Goal: Task Accomplishment & Management: Manage account settings

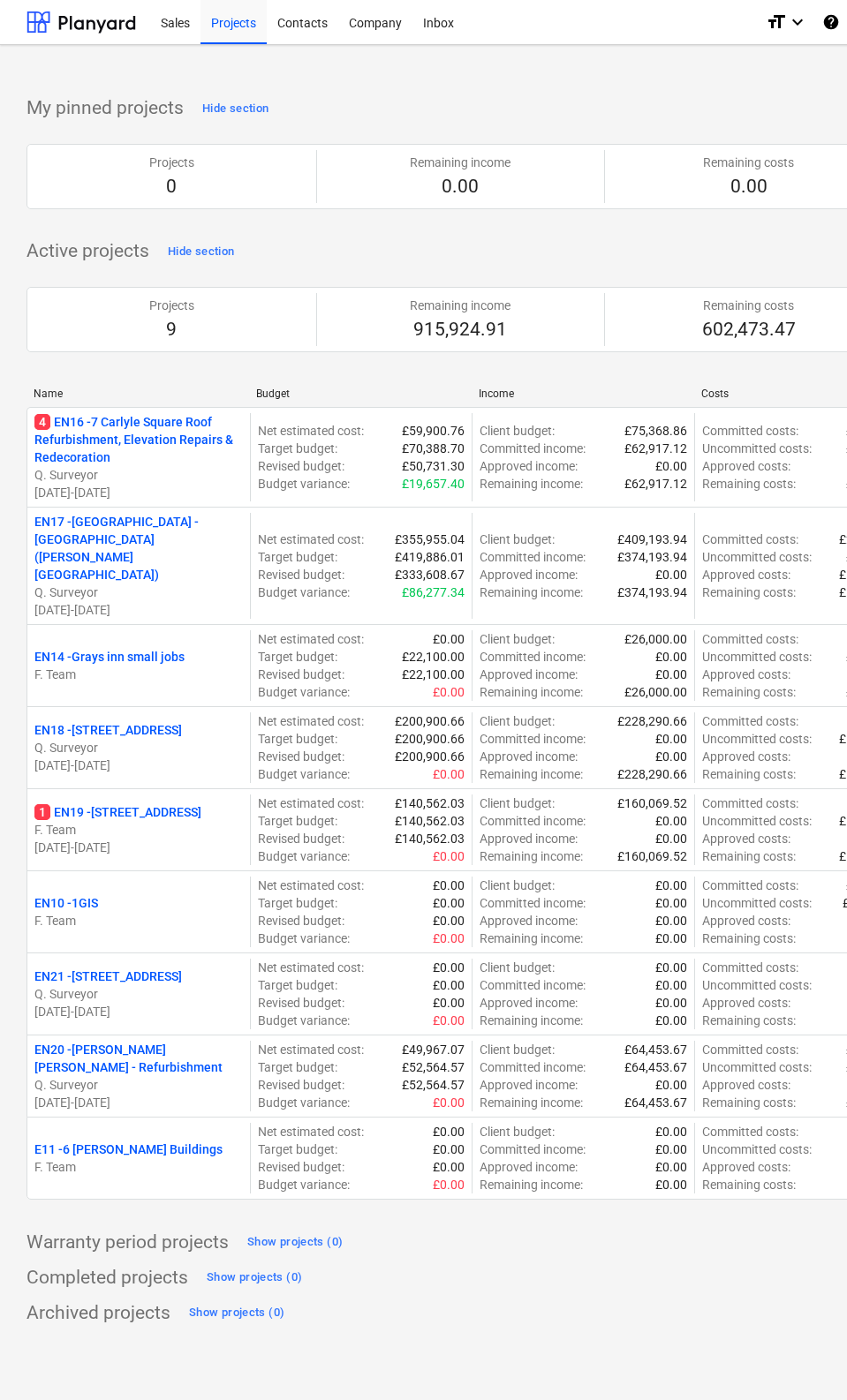
click at [167, 37] on div "Sales" at bounding box center [175, 22] width 50 height 45
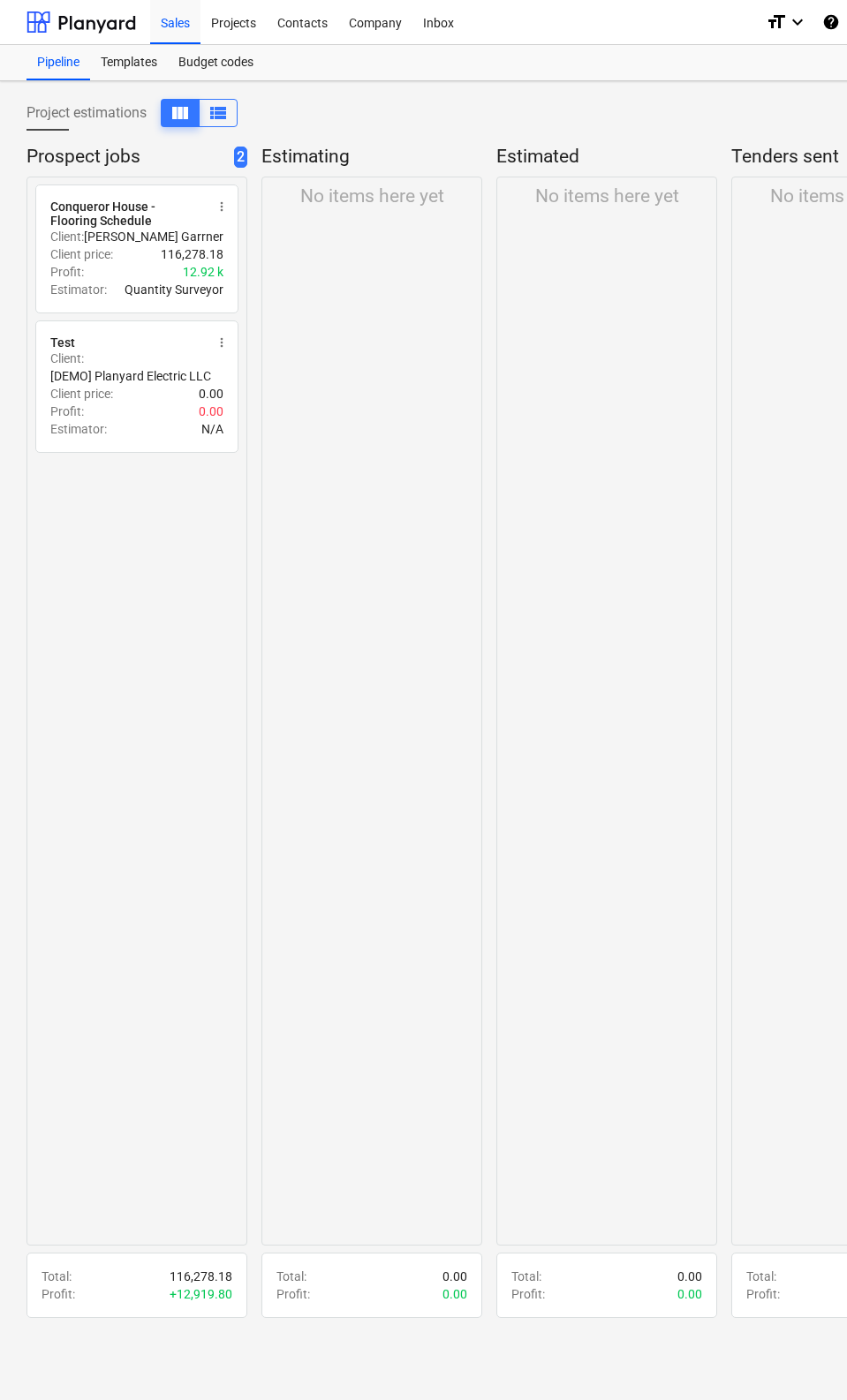
click at [88, 263] on div "Profit : 12.92 k" at bounding box center [136, 272] width 173 height 18
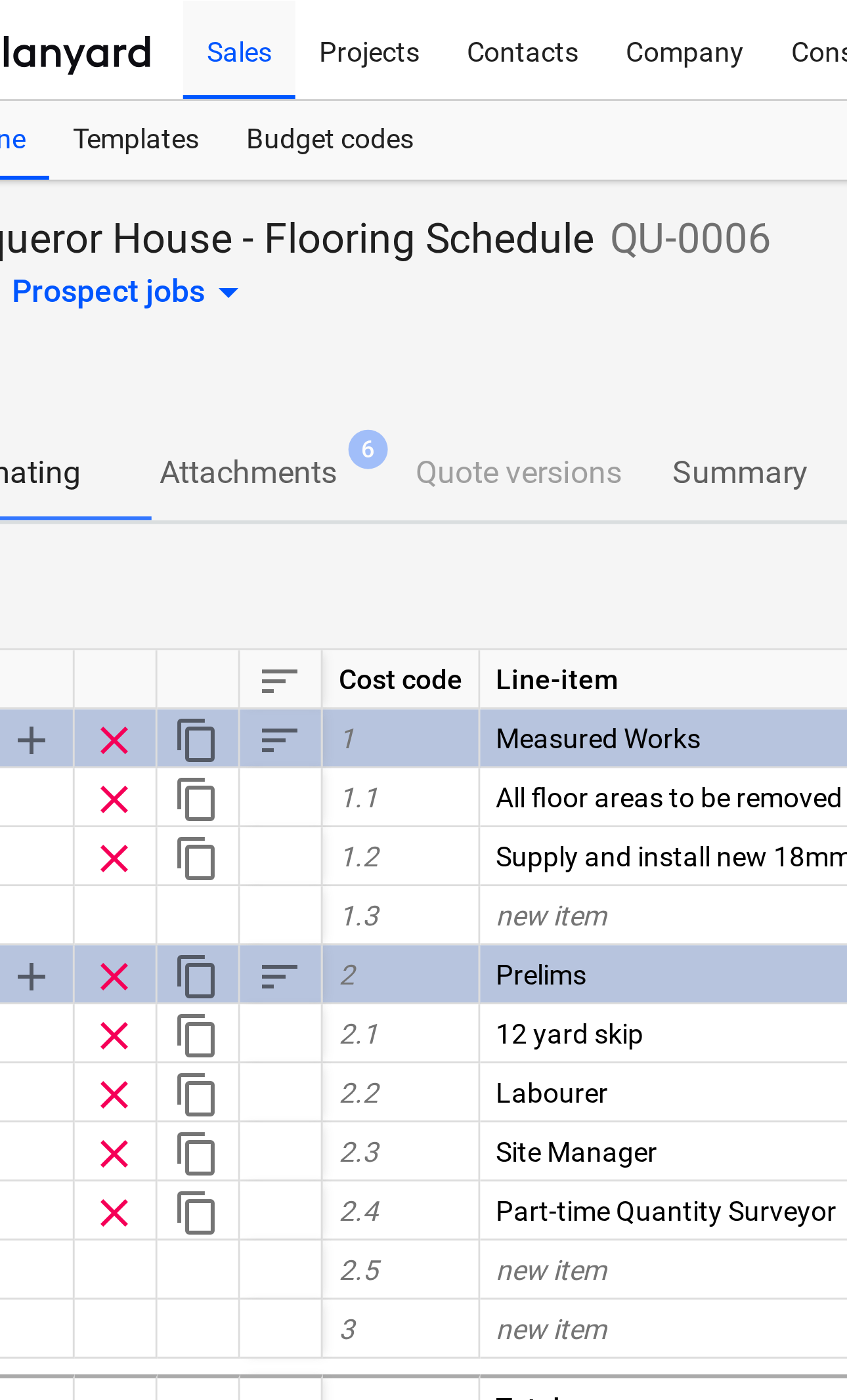
scroll to position [0, 51]
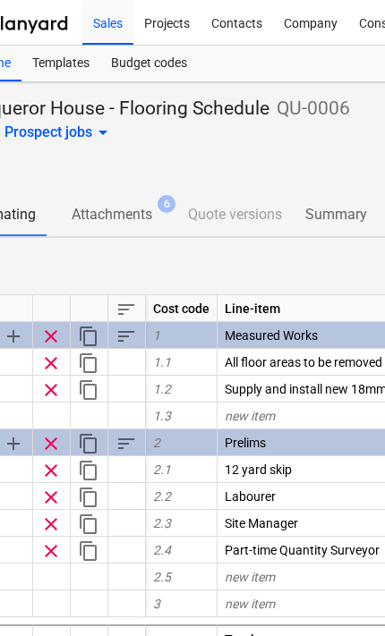
type textarea "x"
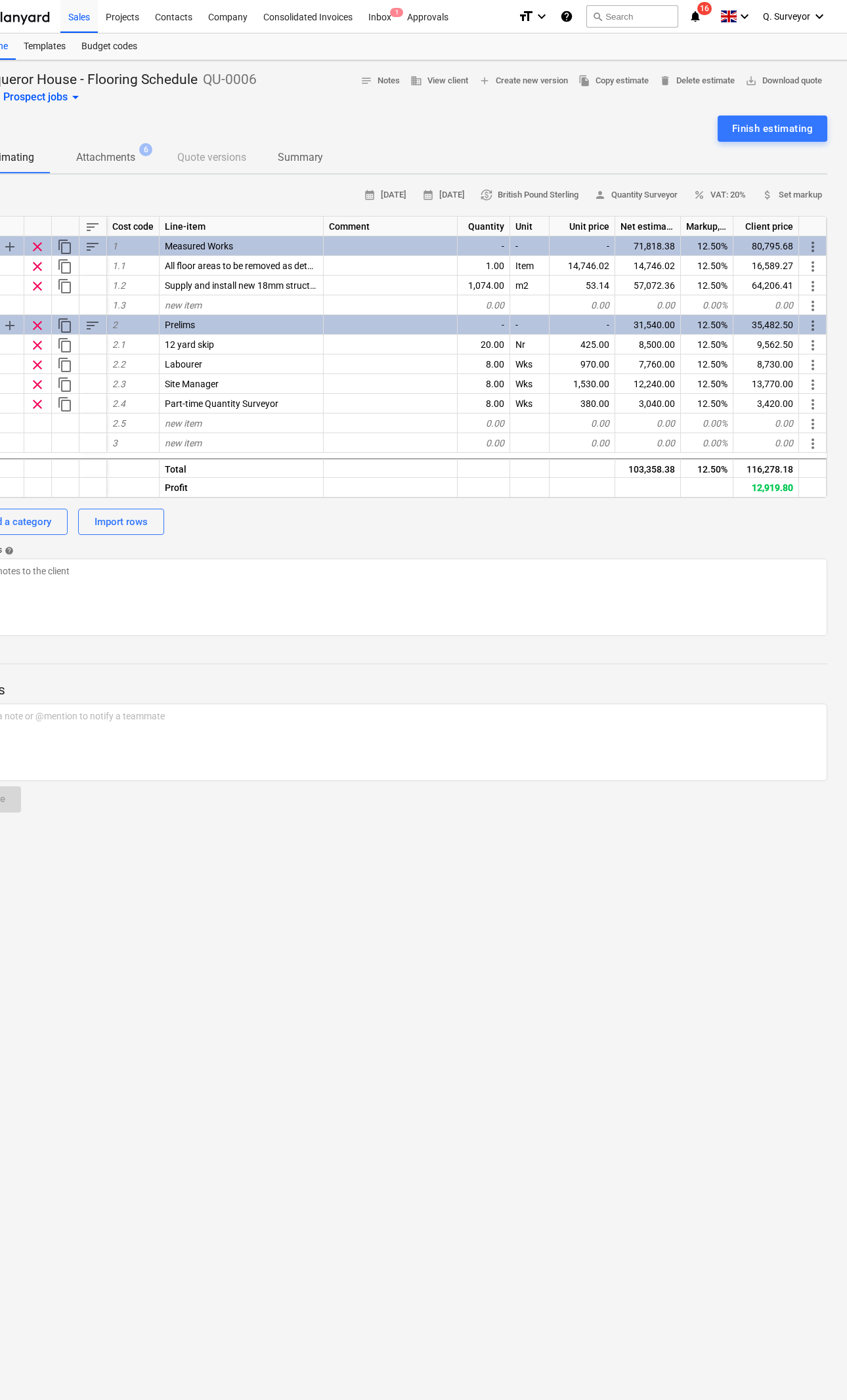
click at [139, 17] on div "Projects" at bounding box center [122, 16] width 49 height 34
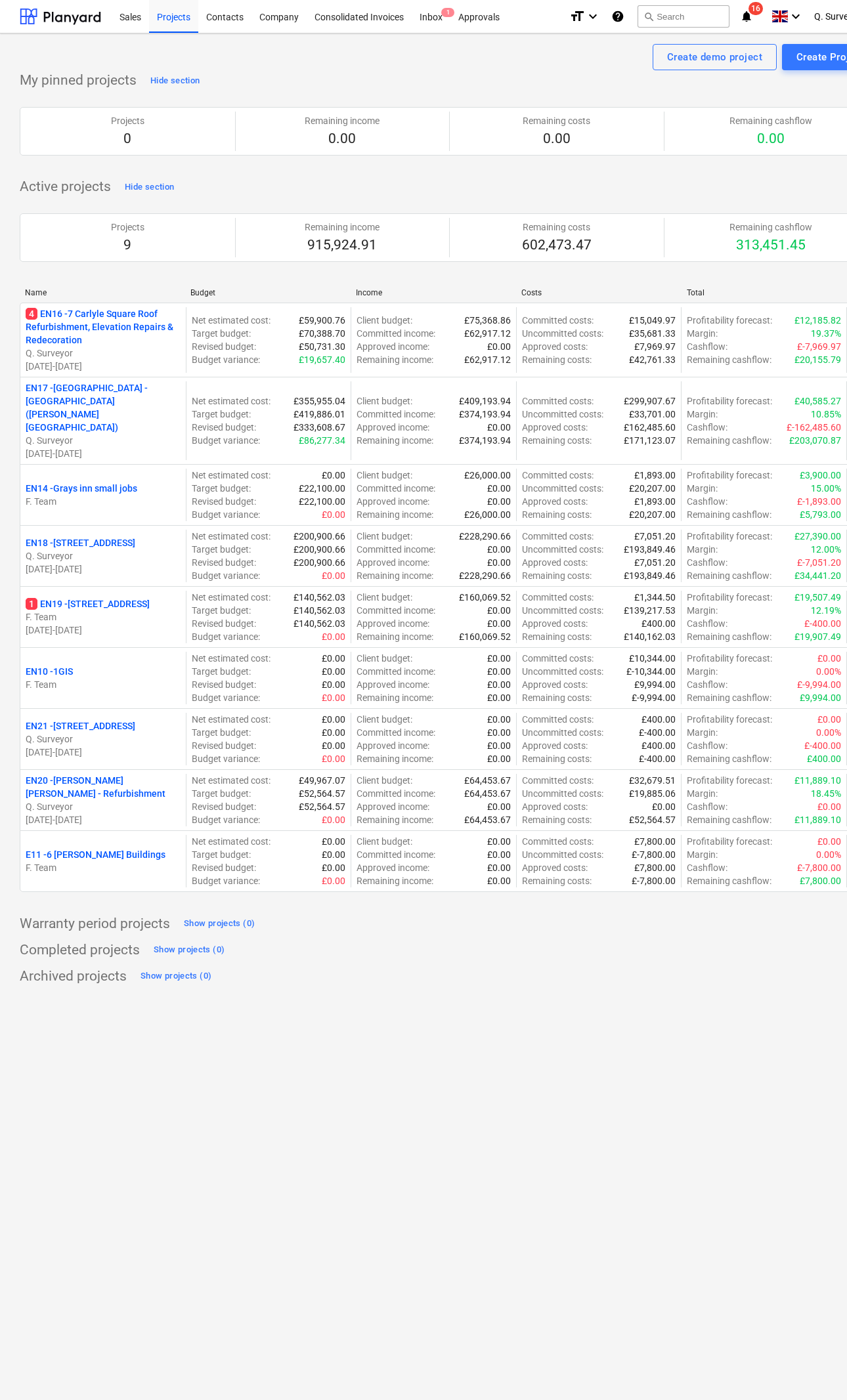
scroll to position [0, 51]
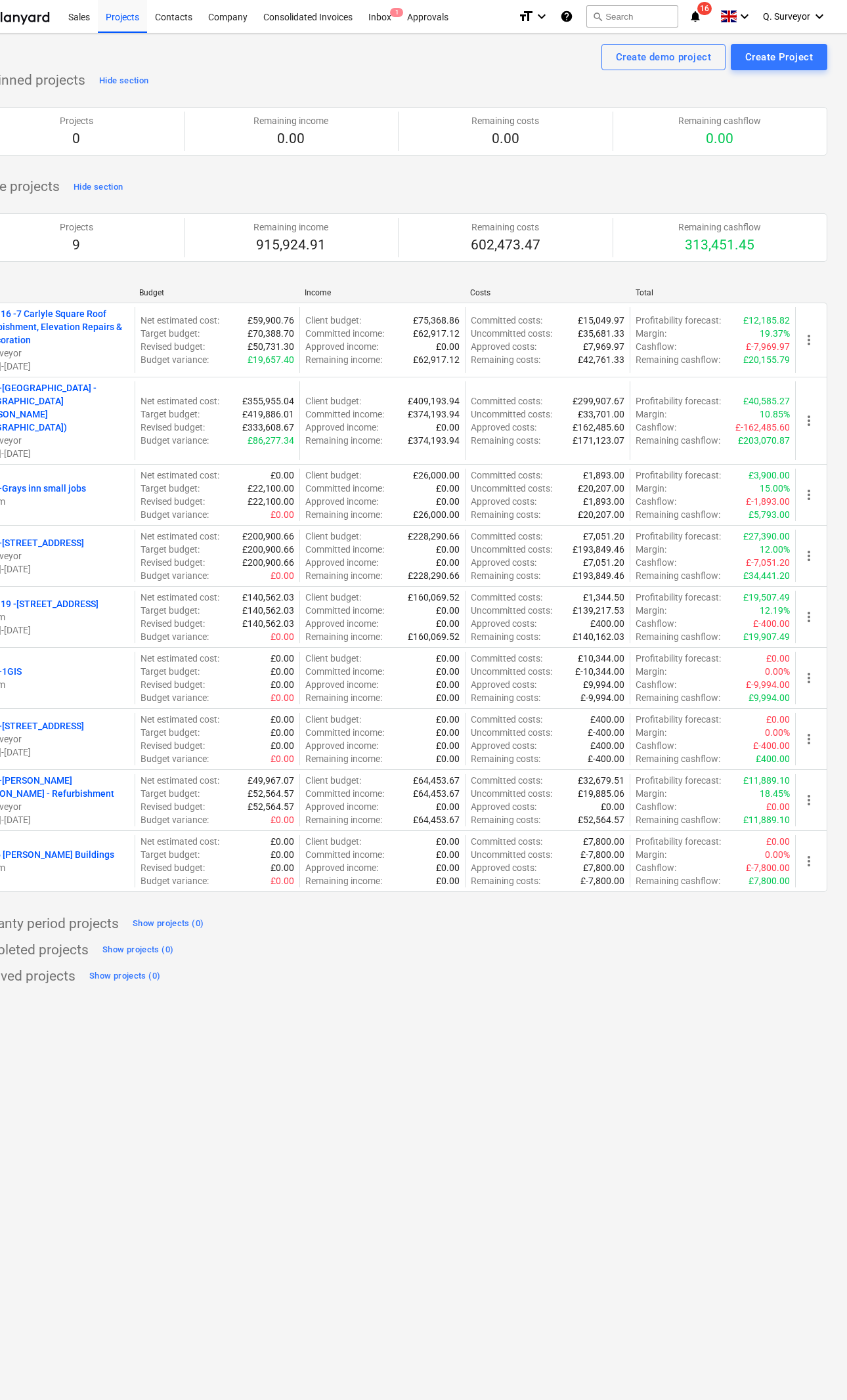
click at [629, 68] on button "Create demo project" at bounding box center [663, 57] width 124 height 26
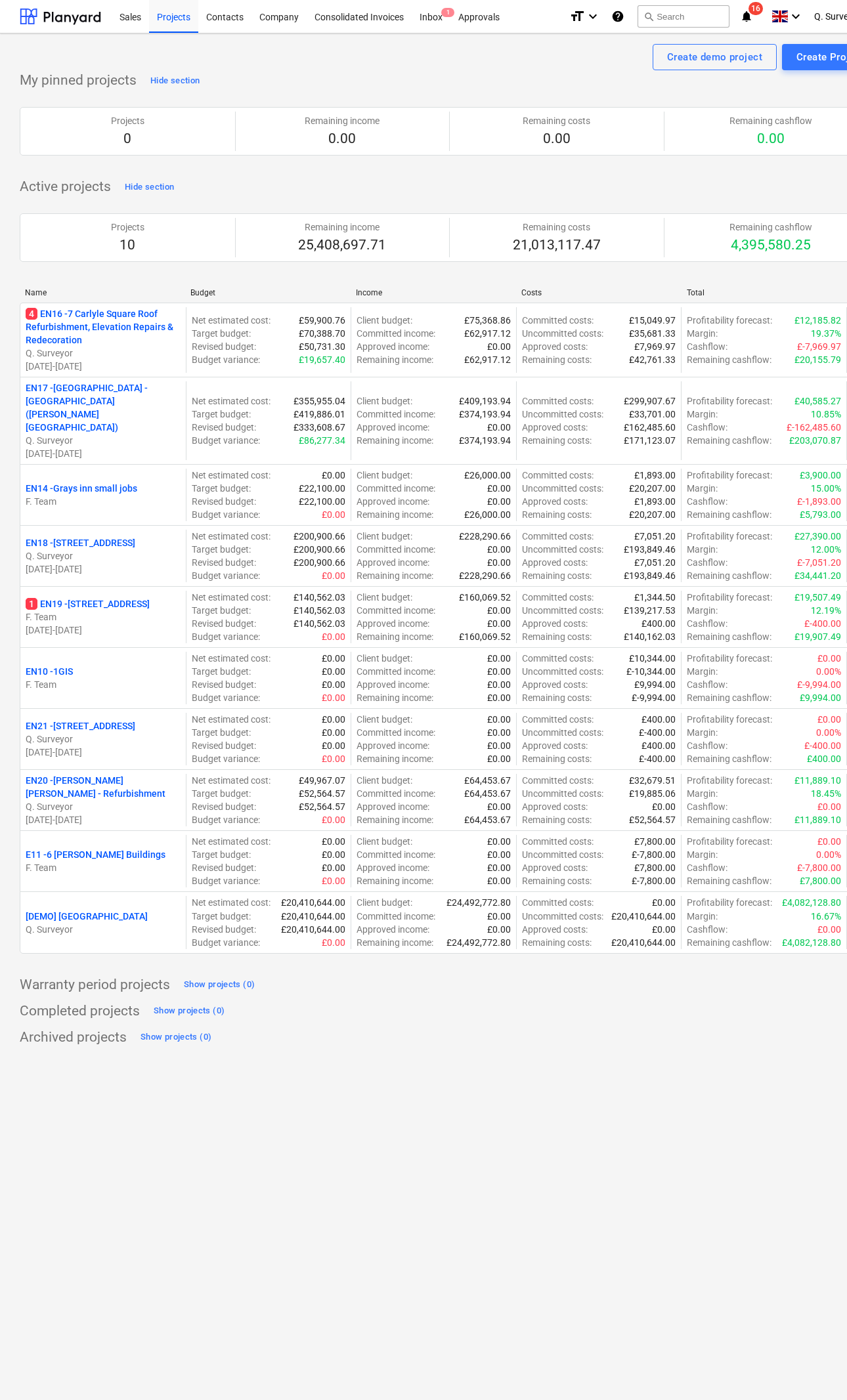
click at [106, 910] on p "[DEMO] [GEOGRAPHIC_DATA]" at bounding box center [87, 916] width 122 height 13
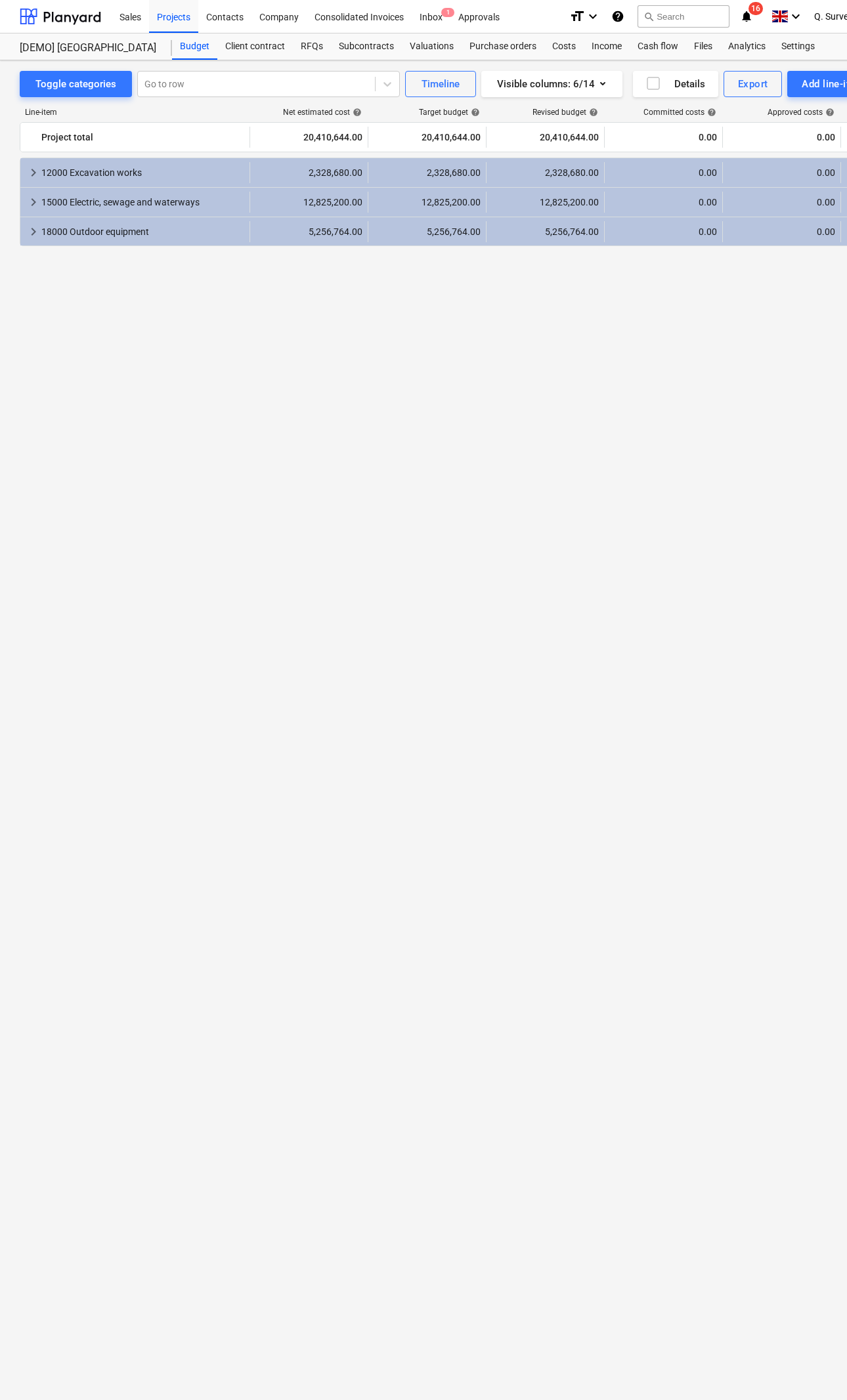
click at [777, 46] on div "Settings" at bounding box center [798, 47] width 49 height 26
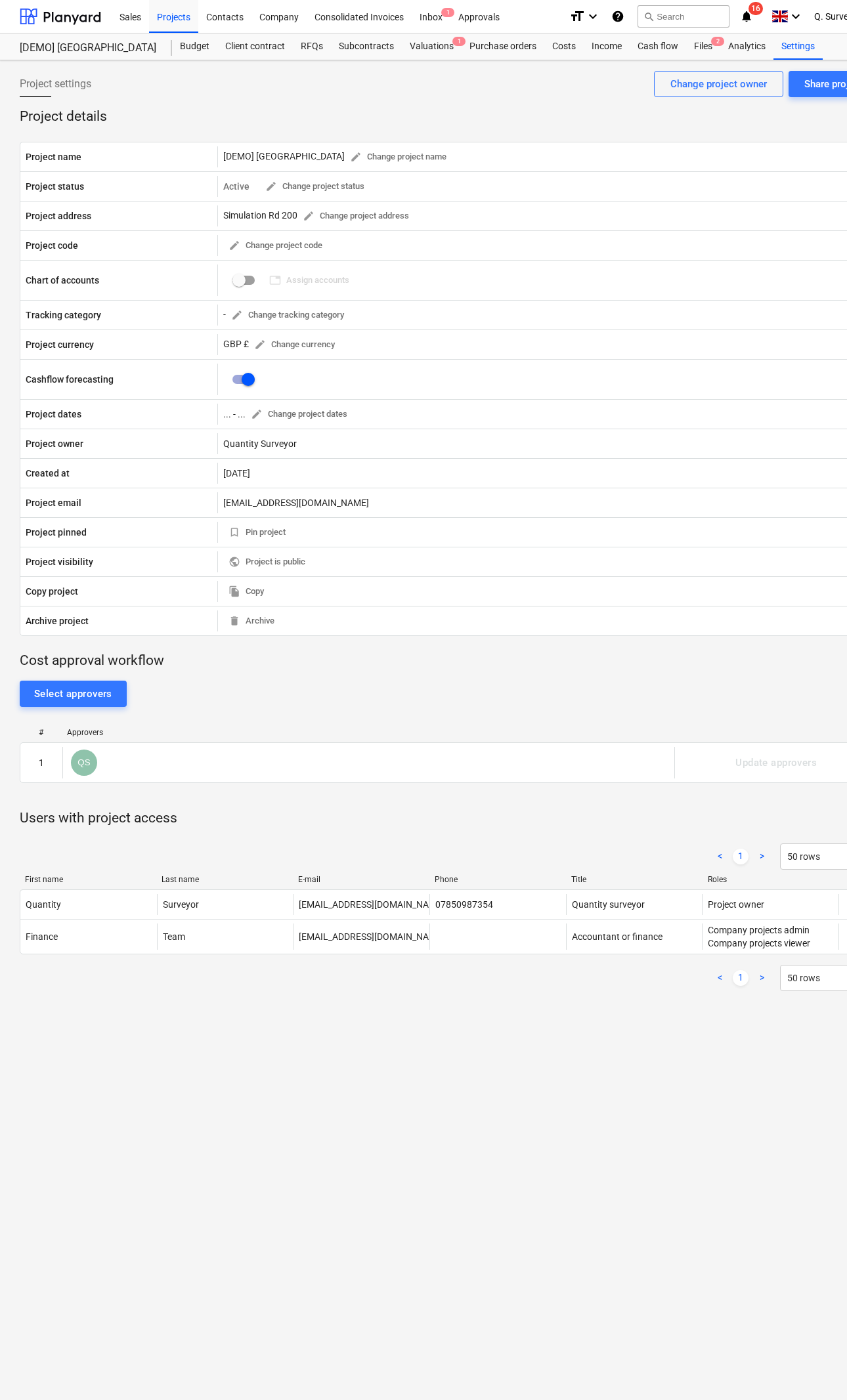
click at [178, 19] on div "Projects" at bounding box center [173, 16] width 49 height 34
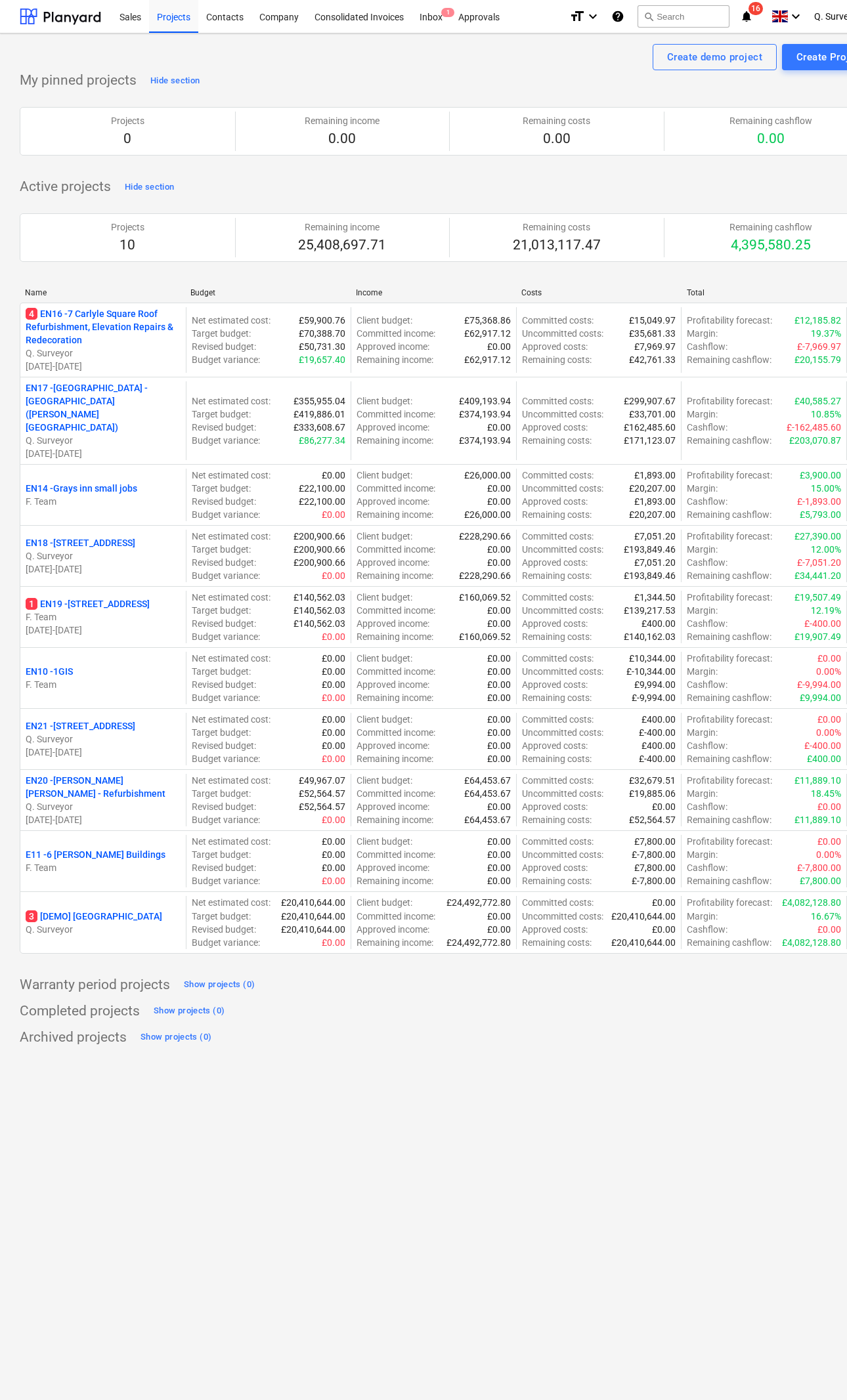
scroll to position [0, 51]
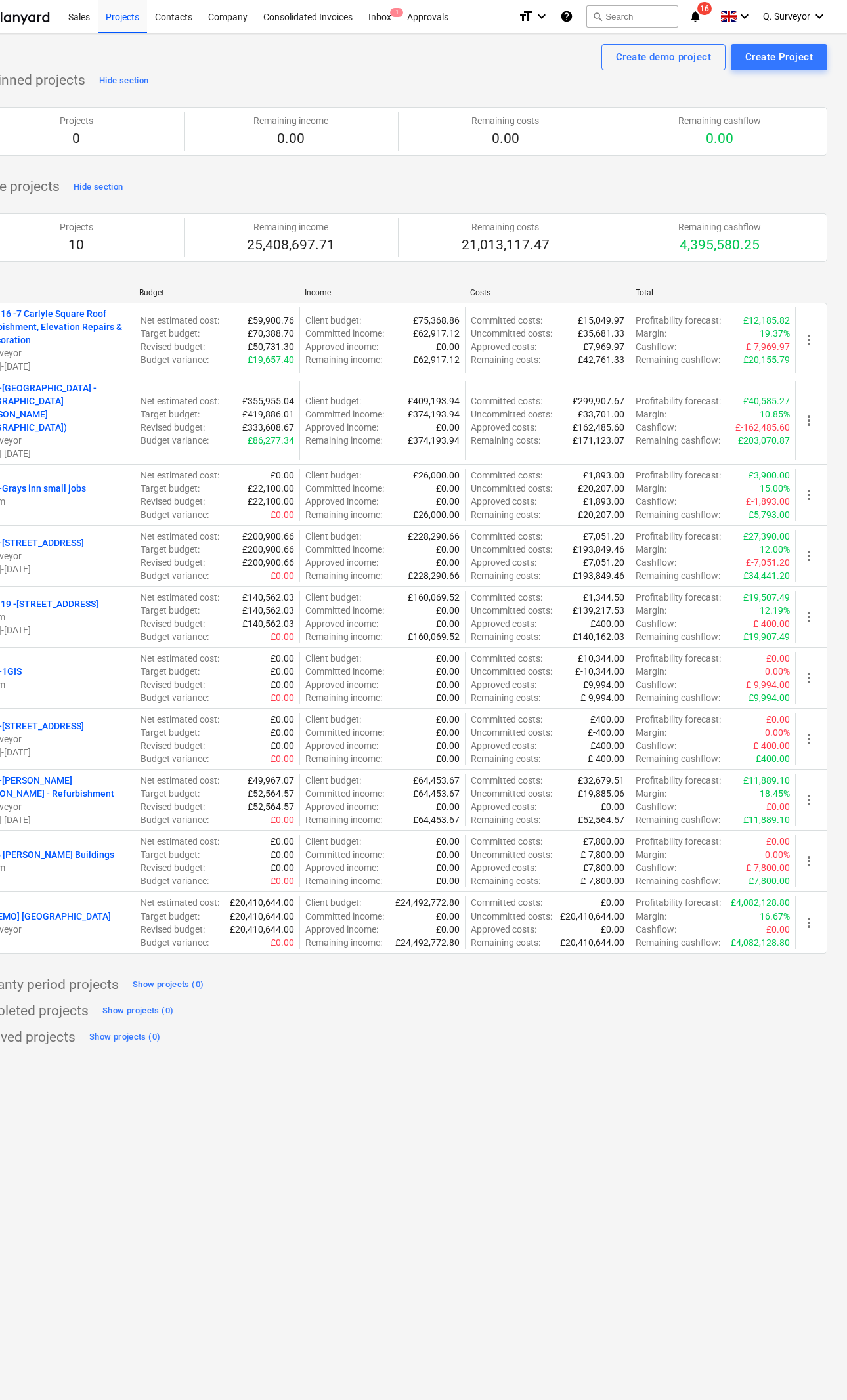
click at [809, 897] on div "more_vert" at bounding box center [810, 922] width 32 height 53
click at [804, 915] on span "more_vert" at bounding box center [808, 922] width 15 height 15
click at [820, 1048] on li "Delete project" at bounding box center [790, 1059] width 90 height 30
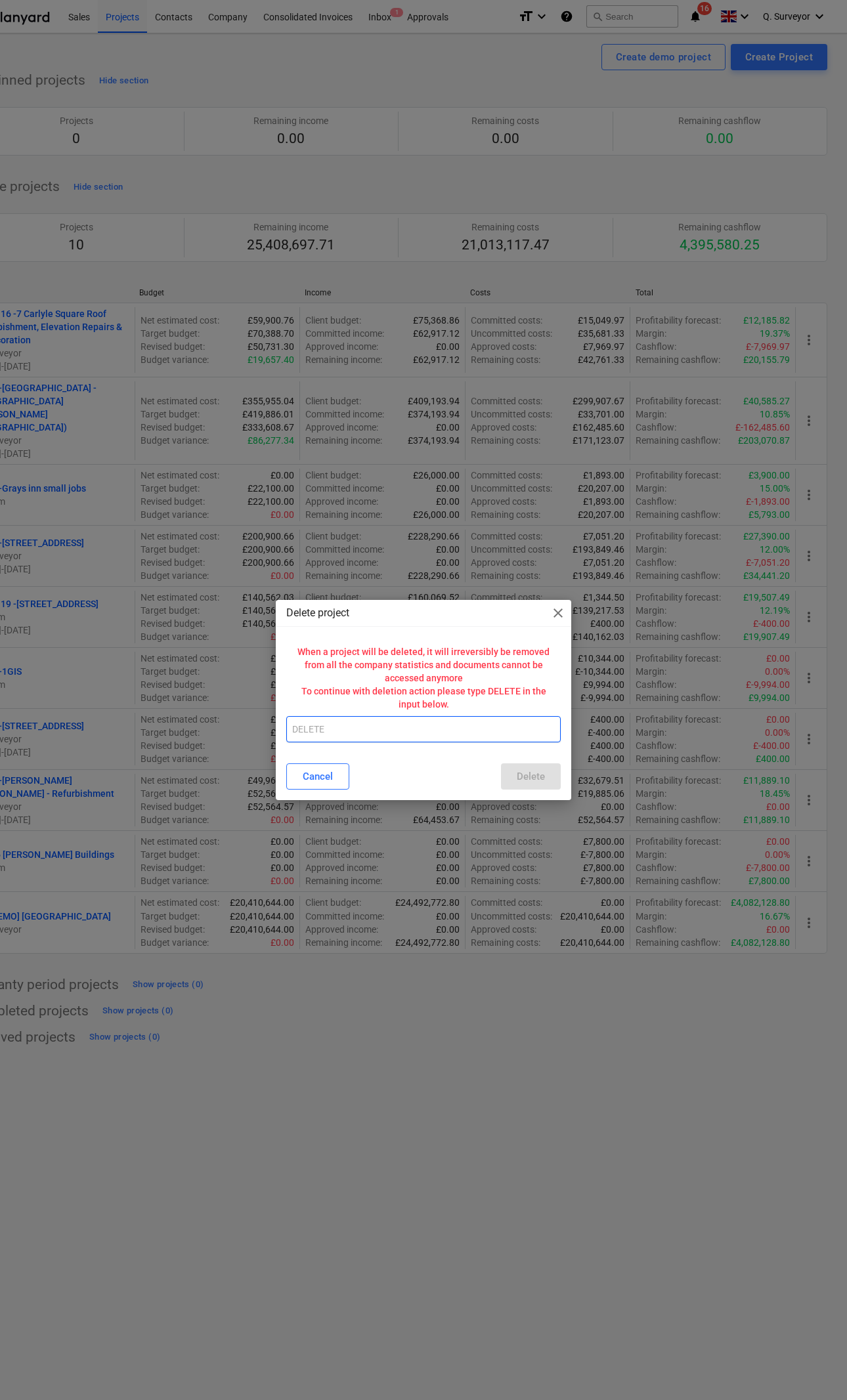
click at [296, 731] on input "text" at bounding box center [424, 729] width 275 height 26
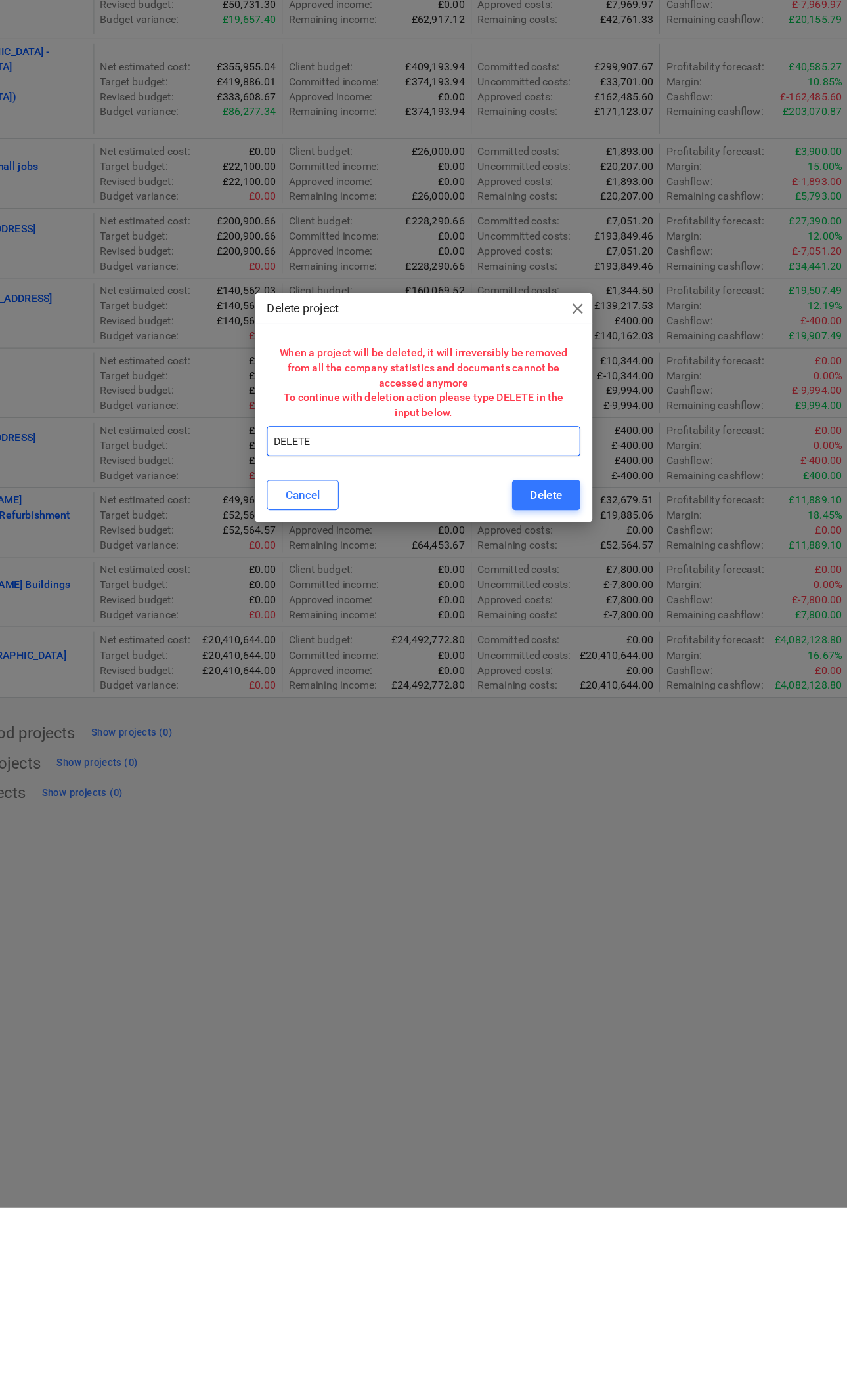
type input "DELETE"
click at [501, 763] on button "Delete" at bounding box center [531, 776] width 59 height 26
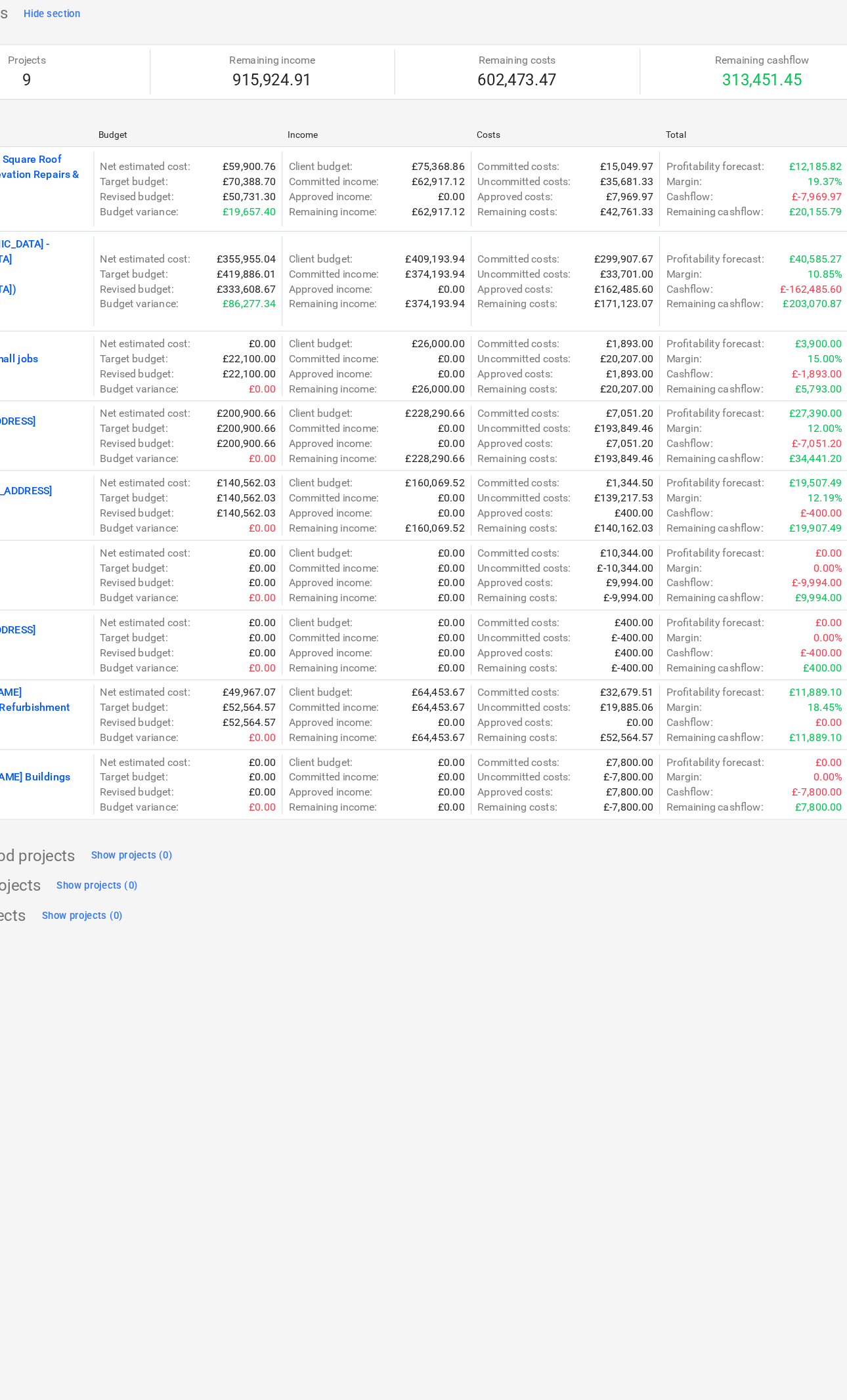
scroll to position [0, 0]
